Goal: Navigation & Orientation: Find specific page/section

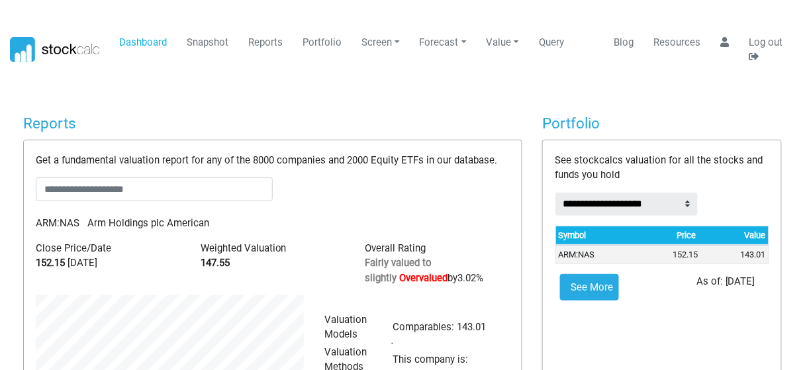
scroll to position [205, 288]
click at [382, 93] on body "Dashboard Snapshot Reports Portfolio Screen Stock Screener Sector ETF Industry …" at bounding box center [402, 185] width 805 height 370
click at [360, 94] on body "Dashboard Snapshot Reports Portfolio Screen Stock Screener Sector ETF Industry …" at bounding box center [402, 185] width 805 height 370
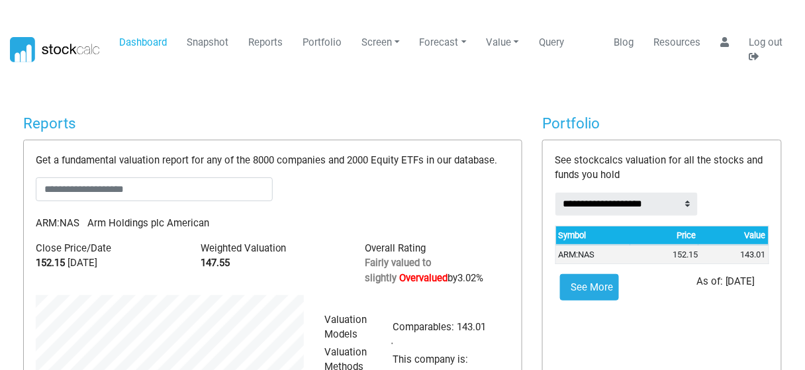
click at [360, 95] on body "Dashboard Snapshot Reports Portfolio Screen Stock Screener Sector ETF Industry …" at bounding box center [402, 185] width 805 height 370
click at [335, 103] on body "Dashboard Snapshot Reports Portfolio Screen Stock Screener Sector ETF Industry …" at bounding box center [402, 185] width 805 height 370
click at [335, 104] on body "Dashboard Snapshot Reports Portfolio Screen Stock Screener Sector ETF Industry …" at bounding box center [402, 185] width 805 height 370
click at [334, 105] on body "Dashboard Snapshot Reports Portfolio Screen Stock Screener Sector ETF Industry …" at bounding box center [402, 185] width 805 height 370
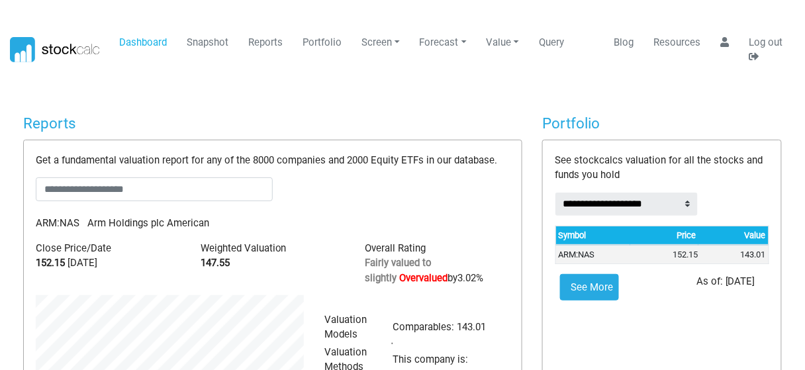
click at [334, 105] on body "Dashboard Snapshot Reports Portfolio Screen Stock Screener Sector ETF Industry …" at bounding box center [402, 185] width 805 height 370
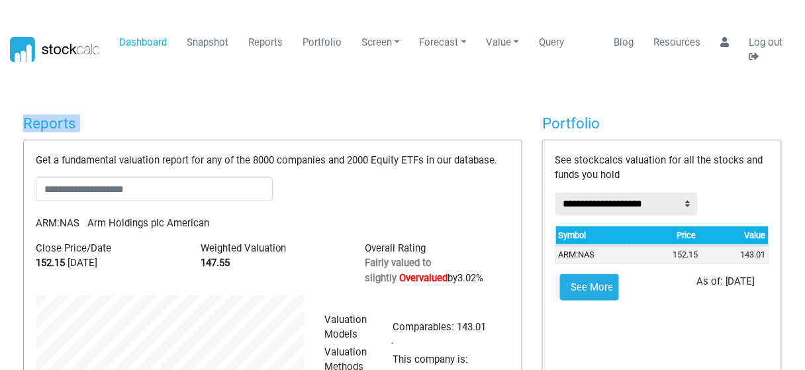
click at [334, 105] on body "Dashboard Snapshot Reports Portfolio Screen Stock Screener Sector ETF Industry …" at bounding box center [402, 185] width 805 height 370
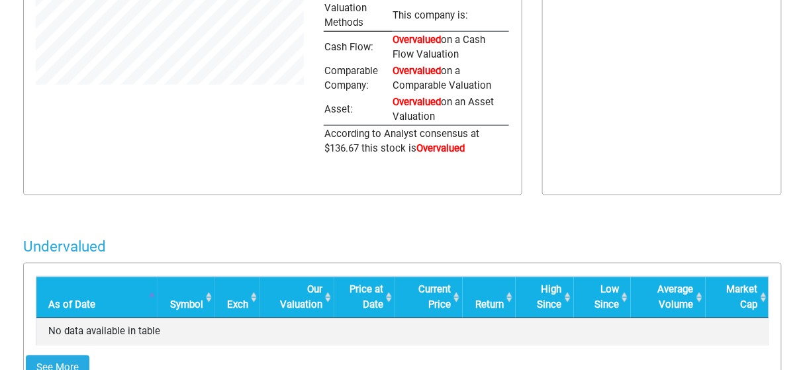
scroll to position [0, 0]
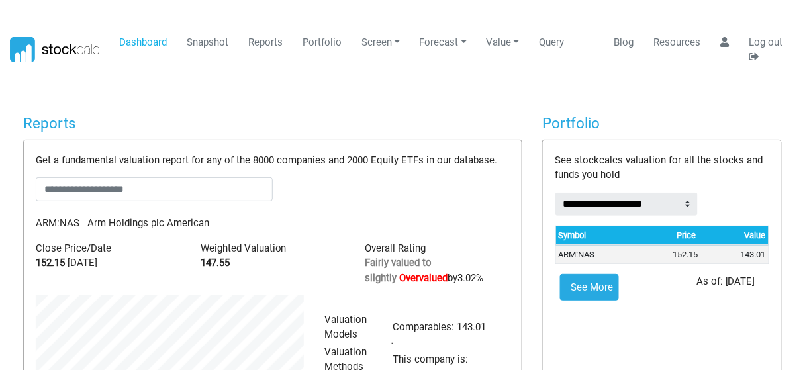
click at [797, 13] on body "Dashboard Snapshot Reports Portfolio Screen Stock Screener Sector ETF Industry …" at bounding box center [402, 185] width 805 height 370
